Goal: Task Accomplishment & Management: Manage account settings

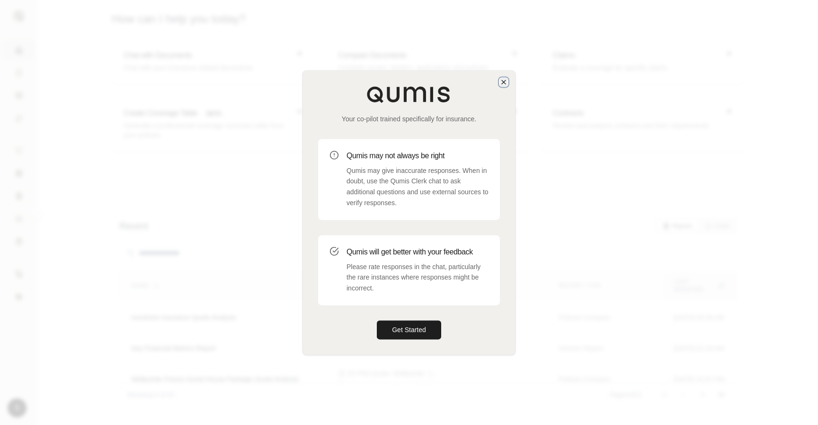
click at [505, 81] on icon "button" at bounding box center [504, 82] width 8 height 8
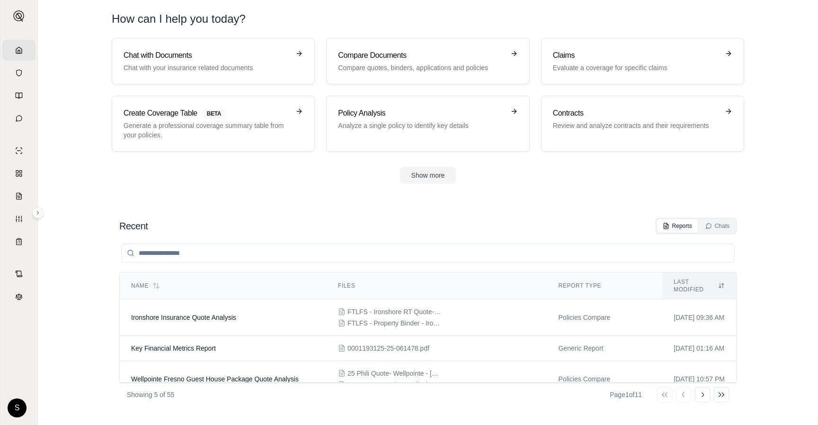
click at [19, 399] on html "Home Vault Prompts Chats Single Policy Comparisons Claims Custom Report Coverag…" at bounding box center [409, 212] width 818 height 425
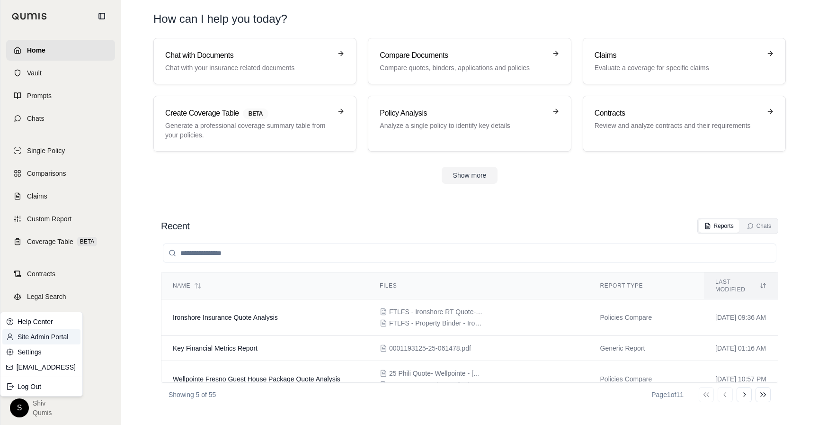
click at [36, 338] on link "Site Admin Portal" at bounding box center [41, 336] width 78 height 15
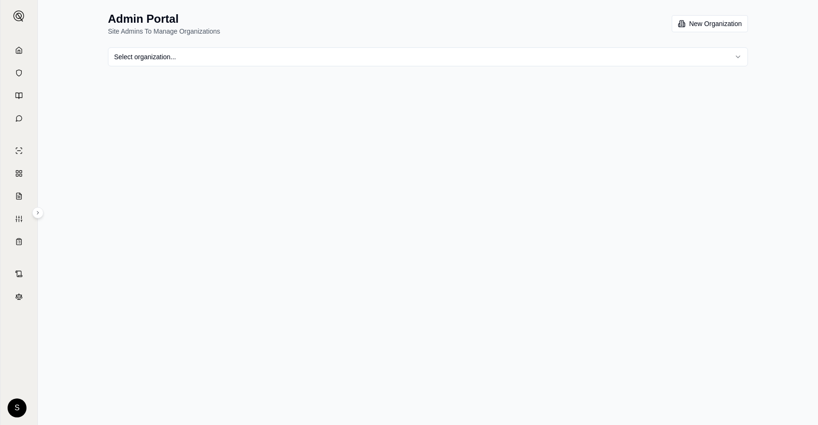
click at [227, 53] on html "Home Vault Prompts Chats Single Policy Comparisons Claims Custom Report Coverag…" at bounding box center [409, 212] width 818 height 425
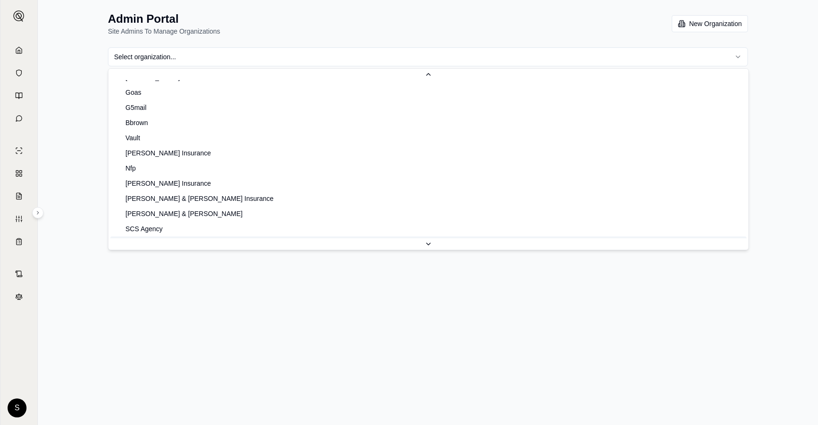
scroll to position [668, 0]
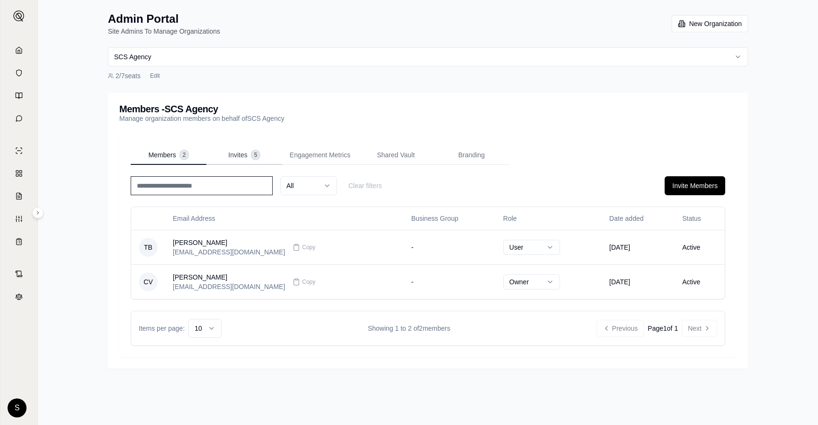
click at [241, 161] on button "Invites 5" at bounding box center [244, 155] width 76 height 19
click at [165, 152] on span "Members" at bounding box center [161, 154] width 27 height 9
click at [717, 188] on button "Invite Members" at bounding box center [695, 185] width 61 height 19
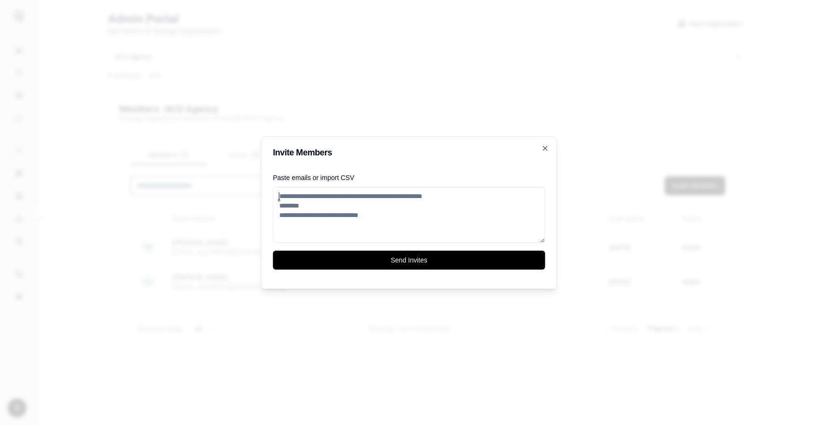
click at [347, 215] on textarea "Paste emails or import CSV" at bounding box center [409, 215] width 272 height 56
paste textarea "**********"
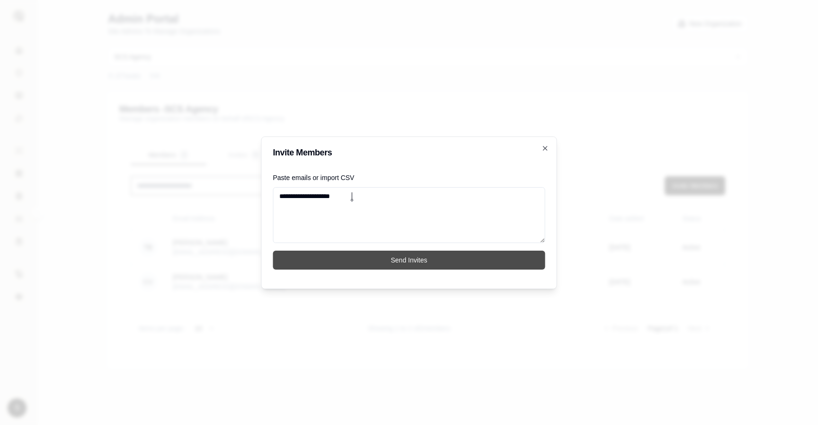
type textarea "**********"
click at [364, 255] on button "Send Invites" at bounding box center [409, 259] width 272 height 19
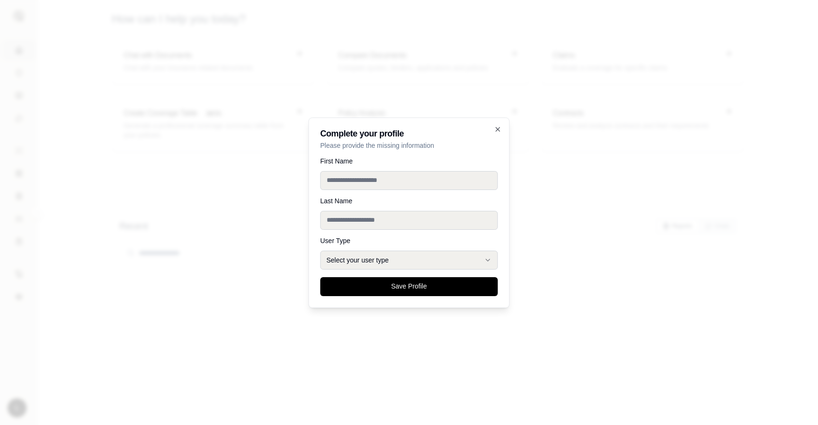
click at [495, 124] on div "**********" at bounding box center [409, 212] width 201 height 190
click at [496, 127] on icon "button" at bounding box center [498, 129] width 8 height 8
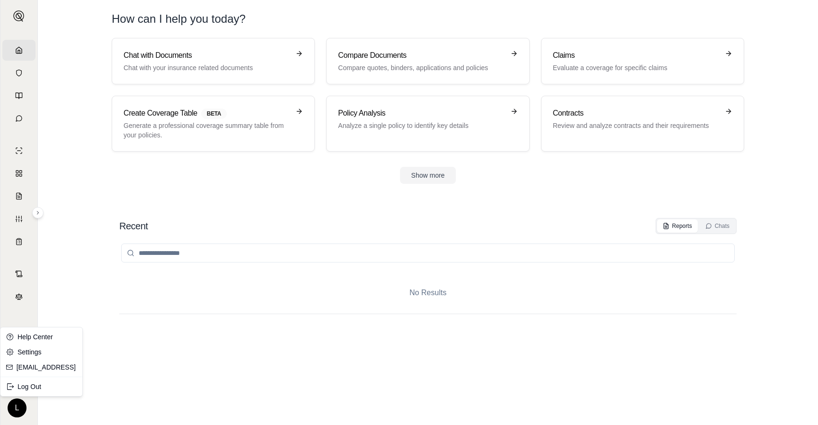
click at [23, 401] on html "Home Vault Prompts Chats Single Policy Comparisons Claims Custom Report Coverag…" at bounding box center [409, 212] width 818 height 425
click at [34, 384] on div "Log Out" at bounding box center [41, 386] width 78 height 15
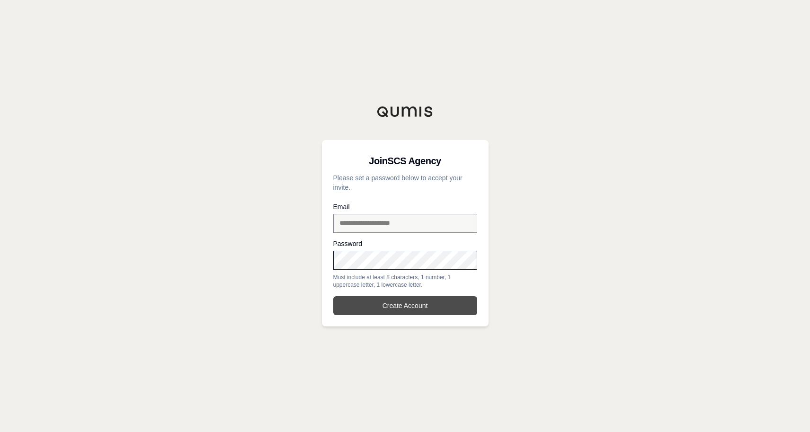
click at [410, 305] on button "Create Account" at bounding box center [405, 305] width 144 height 19
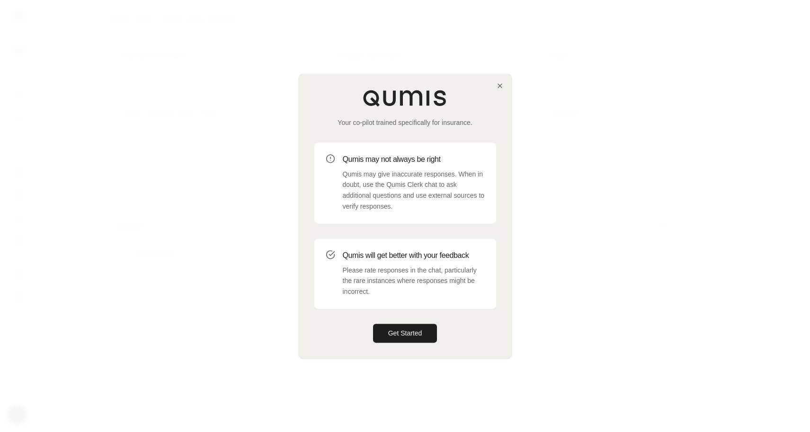
click at [500, 80] on div "Your co-pilot trained specifically for insurance. Qumis may not always be right…" at bounding box center [405, 216] width 212 height 284
click at [500, 85] on icon "button" at bounding box center [500, 86] width 8 height 8
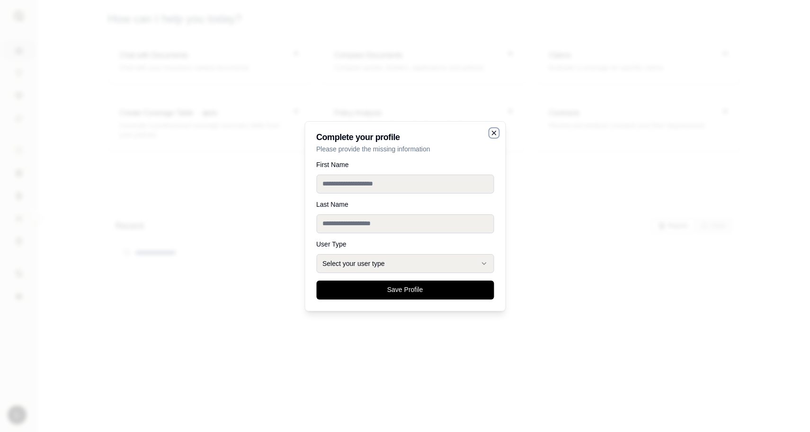
click at [492, 133] on icon "button" at bounding box center [494, 133] width 8 height 8
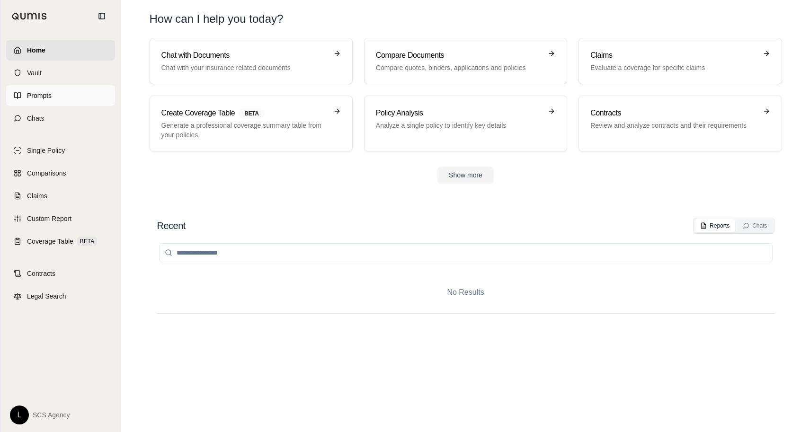
click at [21, 92] on icon at bounding box center [18, 96] width 8 height 8
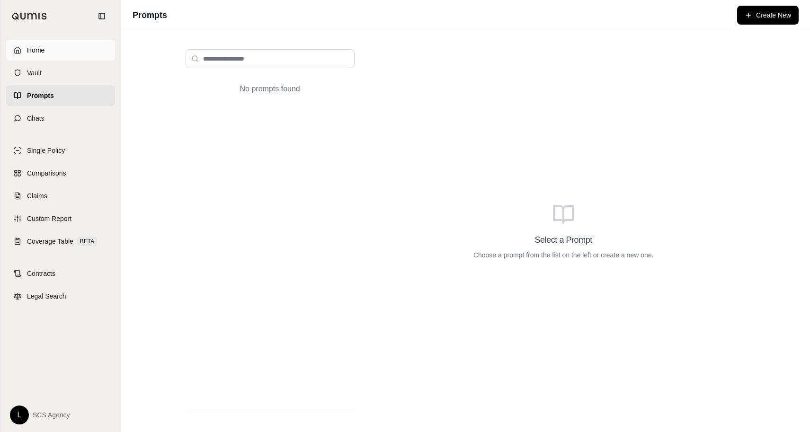
click at [36, 46] on span "Home" at bounding box center [36, 49] width 18 height 9
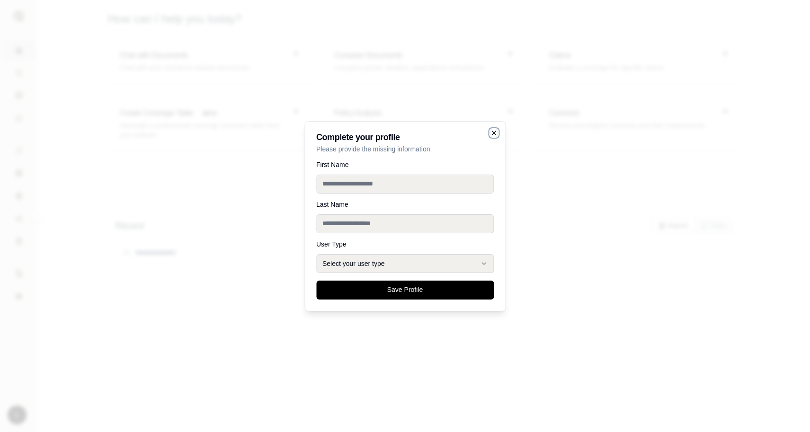
click at [492, 132] on icon "button" at bounding box center [494, 133] width 8 height 8
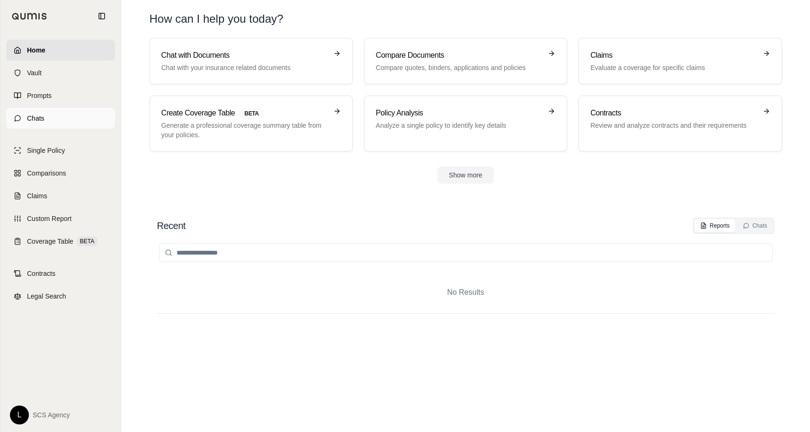
click at [38, 115] on span "Chats" at bounding box center [36, 118] width 18 height 9
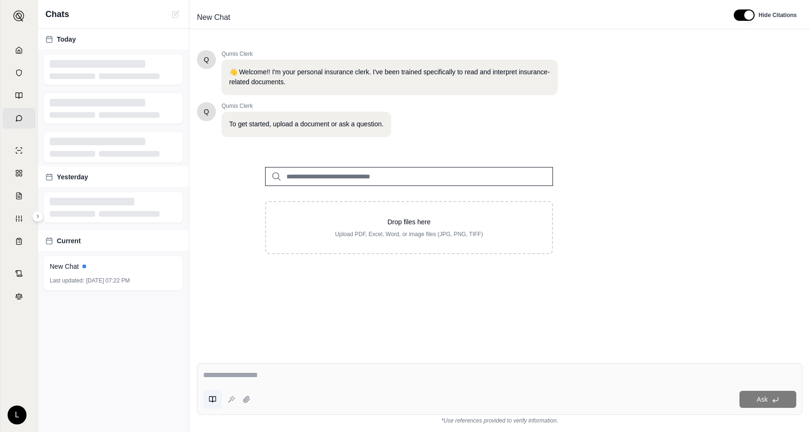
click at [213, 393] on button at bounding box center [212, 399] width 19 height 19
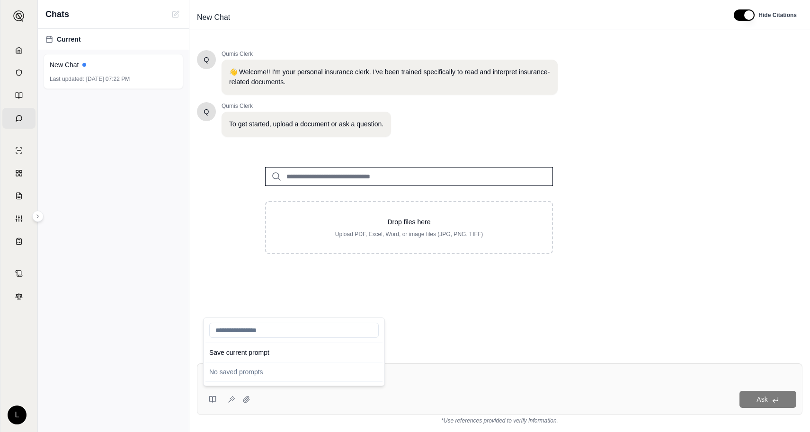
click at [728, 260] on div "Q Qumis Clerk 👋 Welcome!! I'm your personal insurance clerk. I've been trained …" at bounding box center [500, 196] width 606 height 306
click at [14, 411] on html "Home Vault Prompts Chats Single Policy Comparisons Claims Custom Report Coverag…" at bounding box center [405, 216] width 810 height 432
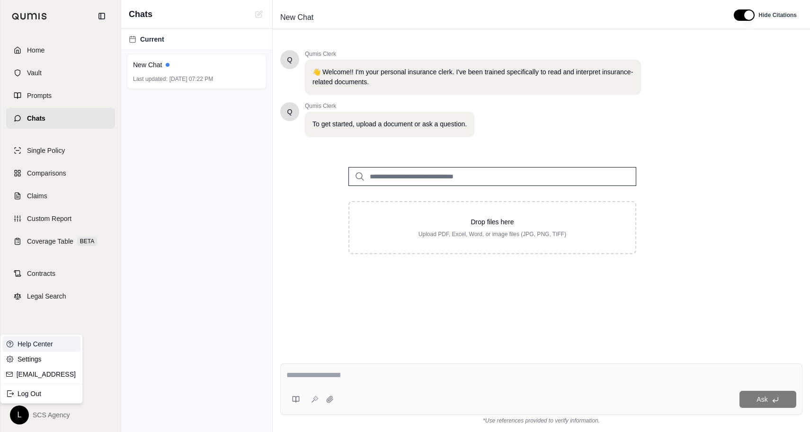
click at [37, 350] on link "Help Center" at bounding box center [41, 344] width 78 height 15
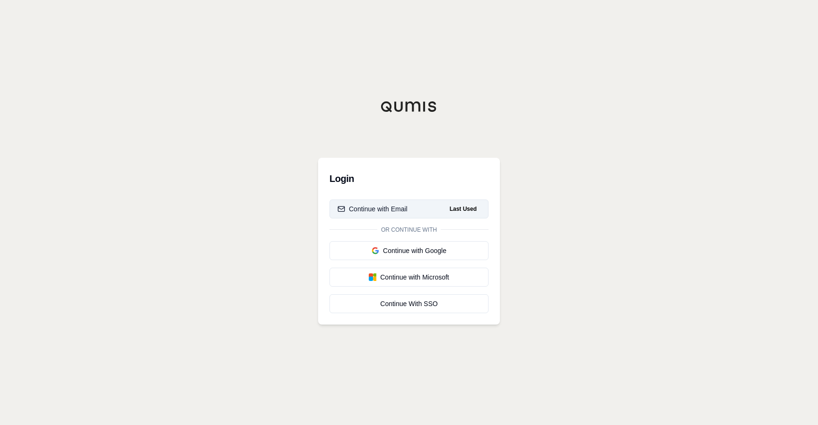
click at [394, 205] on div "Continue with Email" at bounding box center [373, 208] width 70 height 9
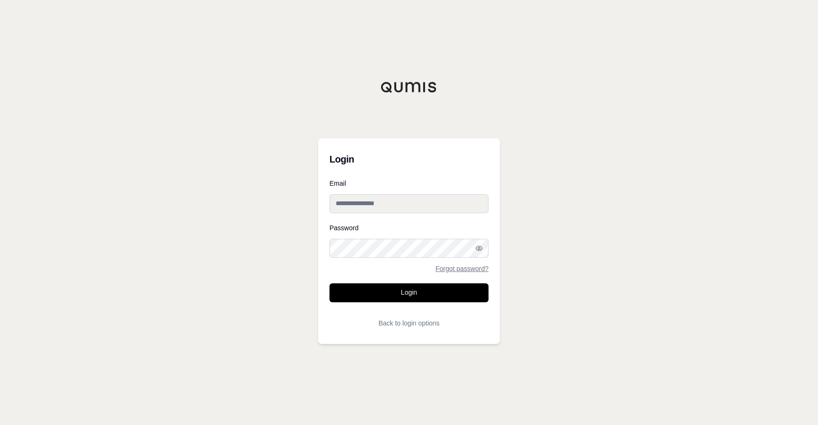
click at [394, 205] on input "Email" at bounding box center [409, 203] width 159 height 19
paste input "**********"
type input "**********"
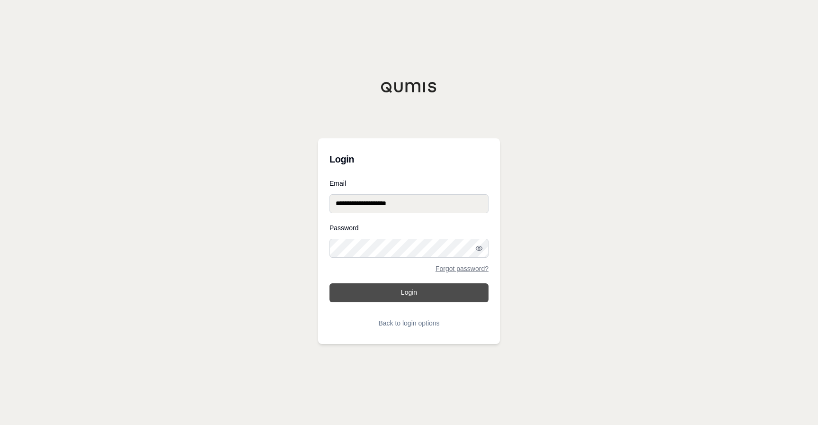
click at [432, 292] on button "Login" at bounding box center [409, 292] width 159 height 19
